Goal: Transaction & Acquisition: Download file/media

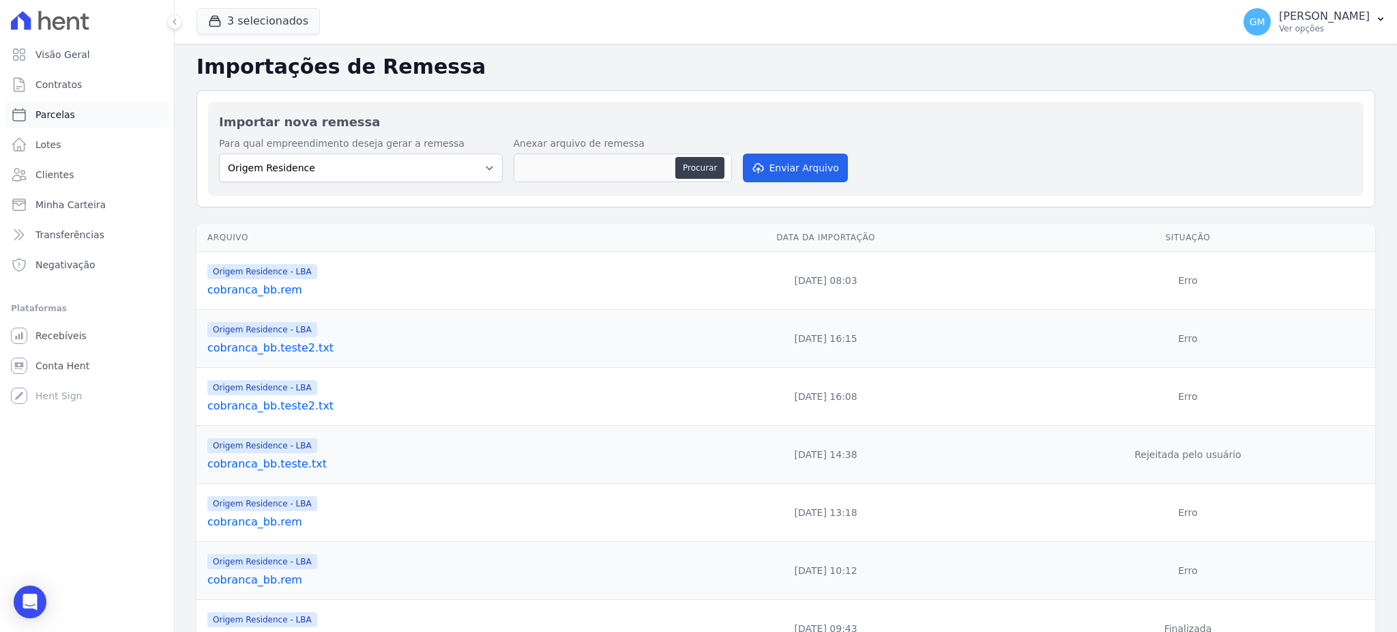
click at [87, 119] on link "Parcelas" at bounding box center [86, 114] width 163 height 27
select select
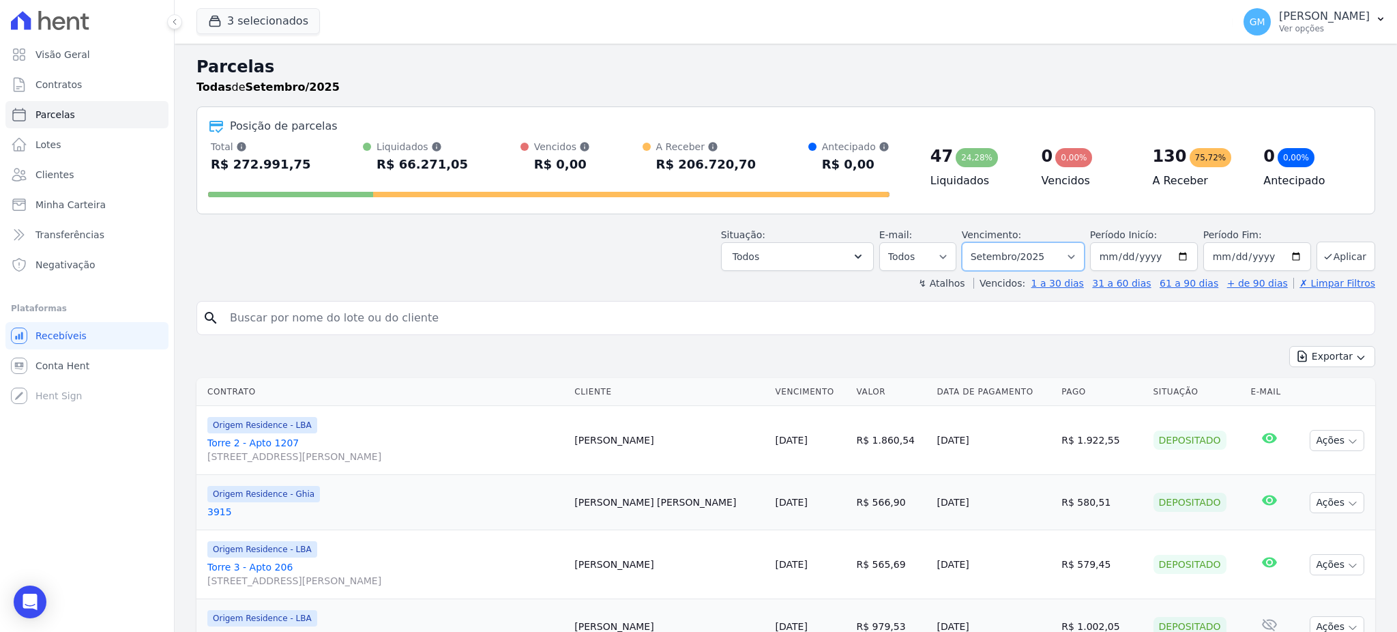
click at [1021, 257] on select "Filtrar por período ──────── Todos os meses Maio/2023 Junho/2023 Julho/2023 Ago…" at bounding box center [1023, 256] width 123 height 29
select select "all"
click at [968, 242] on select "Filtrar por período ──────── Todos os meses Maio/2023 Junho/2023 Julho/2023 Ago…" at bounding box center [1023, 256] width 123 height 29
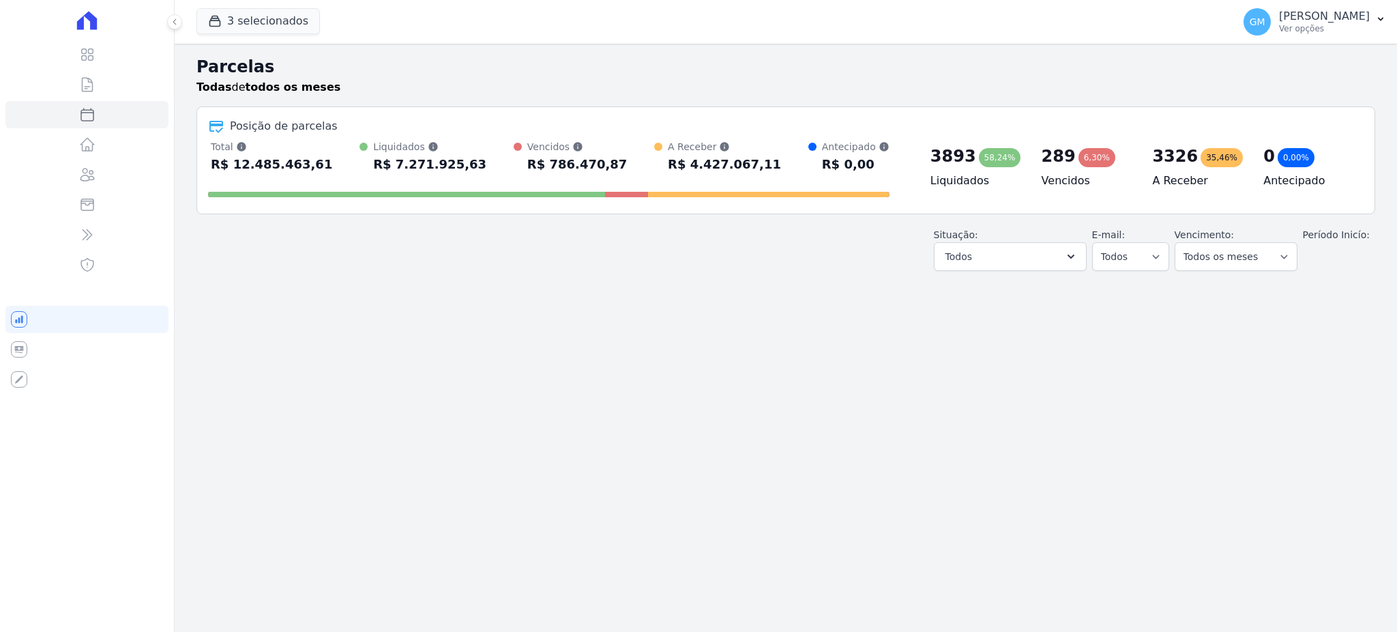
select select
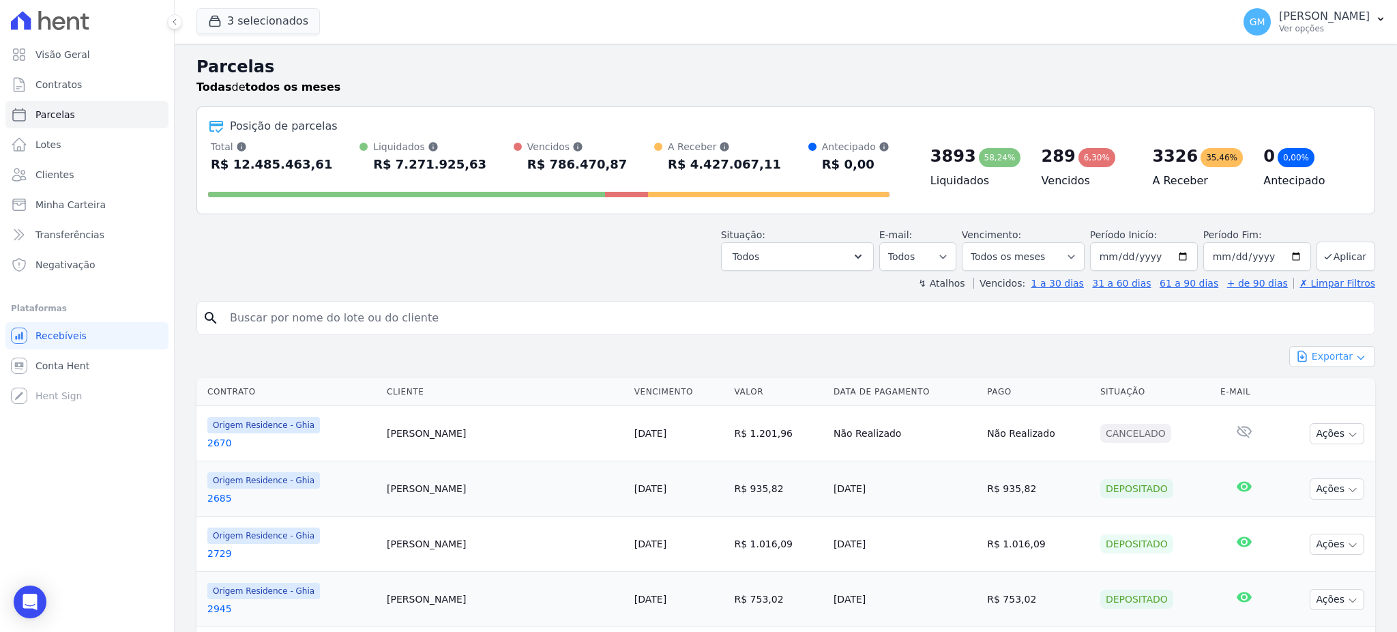
click at [1324, 358] on button "Exportar" at bounding box center [1333, 356] width 86 height 21
click at [1328, 418] on span "Exportar CSV" at bounding box center [1331, 412] width 72 height 14
